Goal: Navigation & Orientation: Understand site structure

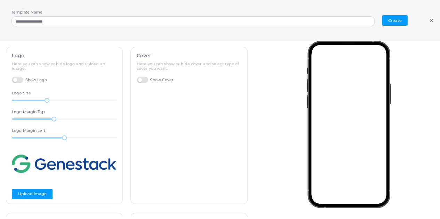
scroll to position [0, 0]
click at [432, 22] on line at bounding box center [431, 20] width 3 height 3
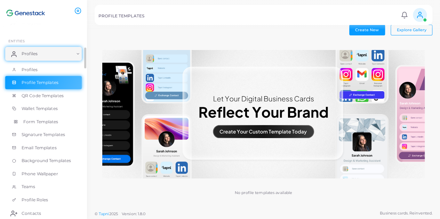
scroll to position [22, 0]
click at [46, 148] on span "Email Templates" at bounding box center [40, 148] width 35 height 6
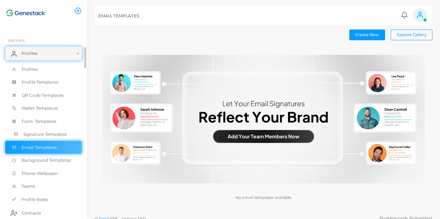
click at [47, 139] on link "Signature Templates" at bounding box center [43, 134] width 76 height 13
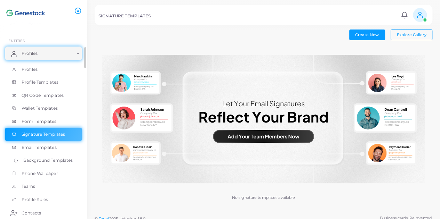
click at [47, 160] on span "Background Templates" at bounding box center [47, 160] width 49 height 6
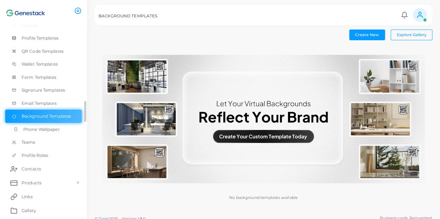
scroll to position [66, 0]
click at [47, 131] on span "Phone Wallpaper" at bounding box center [41, 129] width 36 height 6
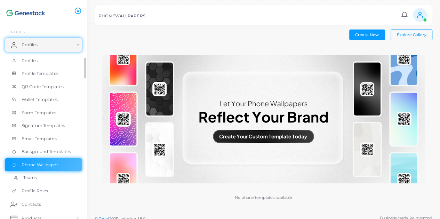
scroll to position [31, 0]
click at [46, 113] on span "Form Templates" at bounding box center [40, 113] width 35 height 6
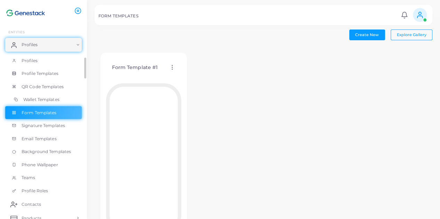
click at [47, 96] on link "Wallet Templates" at bounding box center [43, 99] width 76 height 13
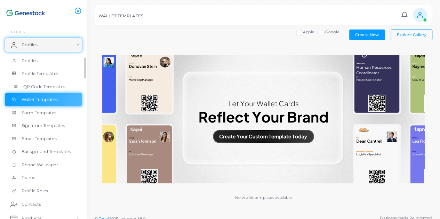
click at [49, 88] on span "QR Code Templates" at bounding box center [44, 87] width 42 height 6
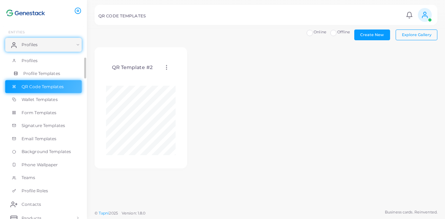
click at [53, 72] on span "Profile Templates" at bounding box center [41, 74] width 37 height 6
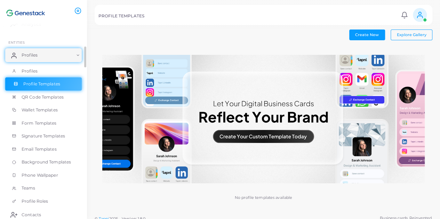
scroll to position [21, 0]
click at [46, 139] on link "Signature Templates" at bounding box center [43, 135] width 76 height 13
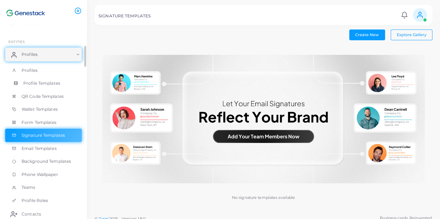
click at [51, 84] on span "Profile Templates" at bounding box center [41, 83] width 37 height 6
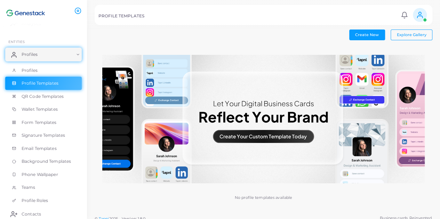
scroll to position [5, 0]
